Goal: Task Accomplishment & Management: Use online tool/utility

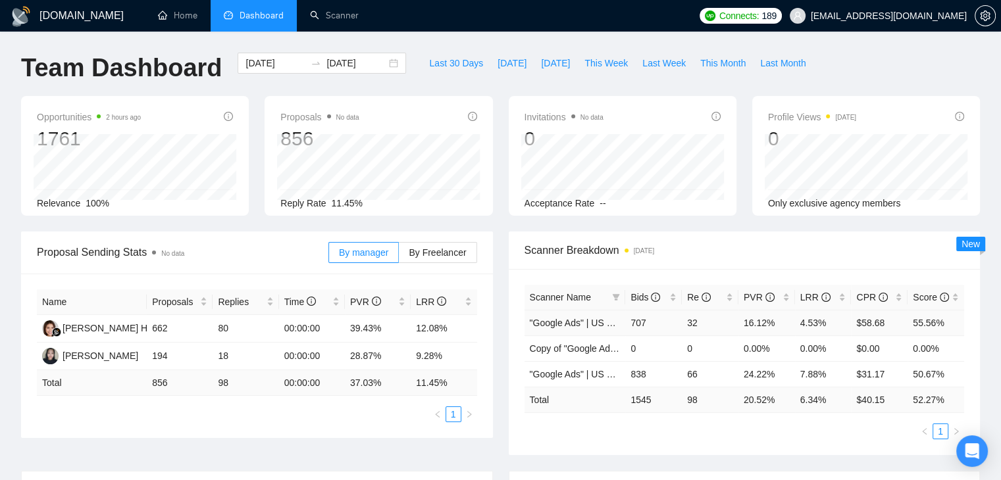
click at [594, 315] on td ""Google Ads" | US & WW | Expert" at bounding box center [574, 323] width 101 height 26
click at [650, 330] on td "707" at bounding box center [653, 323] width 57 height 26
click at [592, 319] on link ""Google Ads" | US & WW | Expert" at bounding box center [599, 323] width 138 height 11
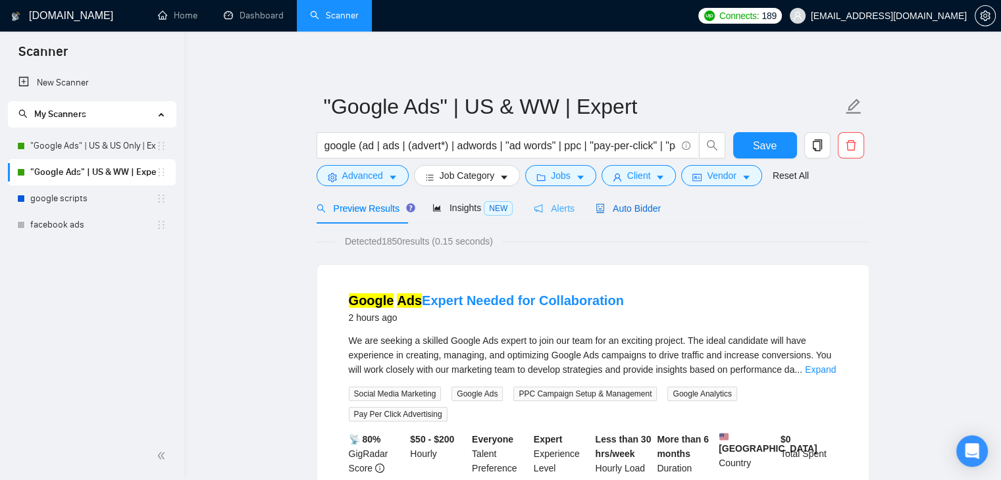
drag, startPoint x: 604, startPoint y: 216, endPoint x: 561, endPoint y: 206, distance: 44.0
click at [605, 217] on div "Auto Bidder" at bounding box center [628, 208] width 65 height 31
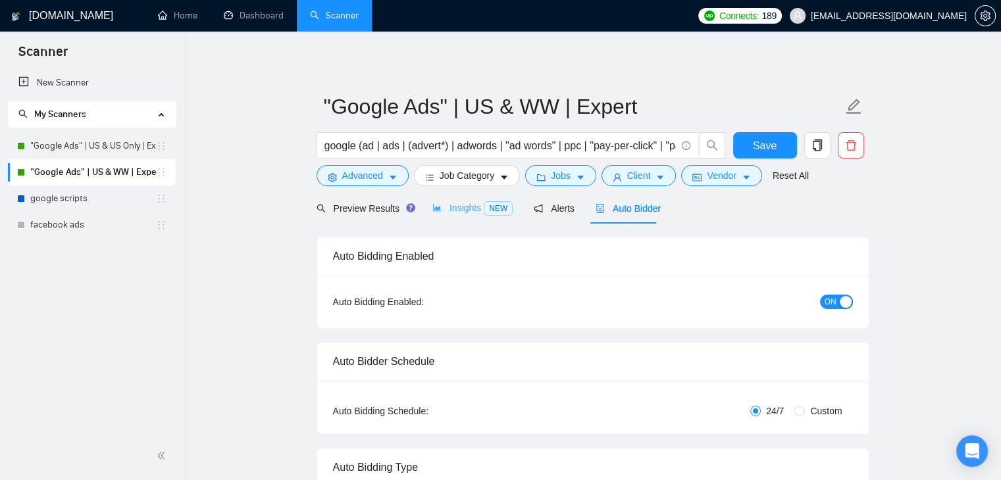
checkbox input "true"
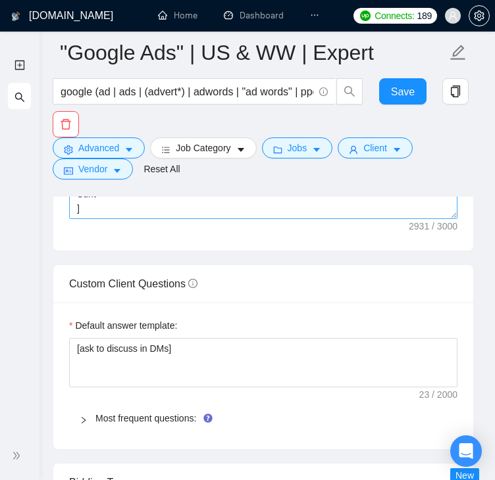
scroll to position [1842, 0]
